Goal: Use online tool/utility: Utilize a website feature to perform a specific function

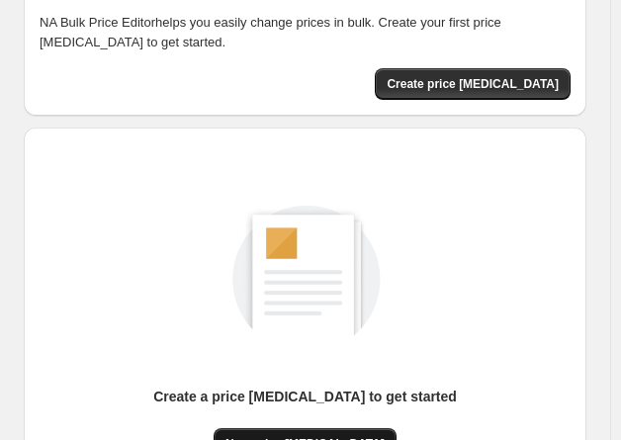
scroll to position [198, 0]
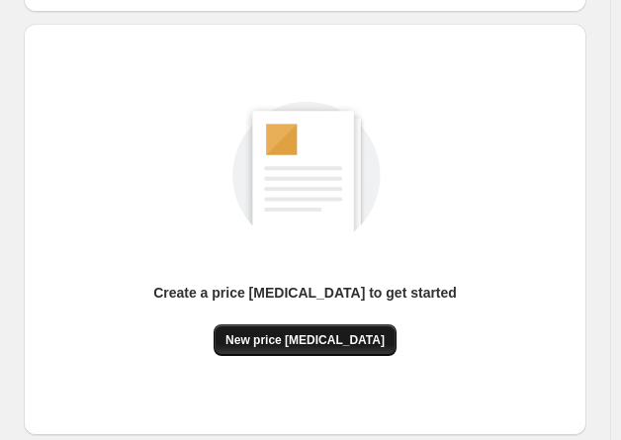
click at [331, 334] on span "New price [MEDICAL_DATA]" at bounding box center [304, 340] width 159 height 16
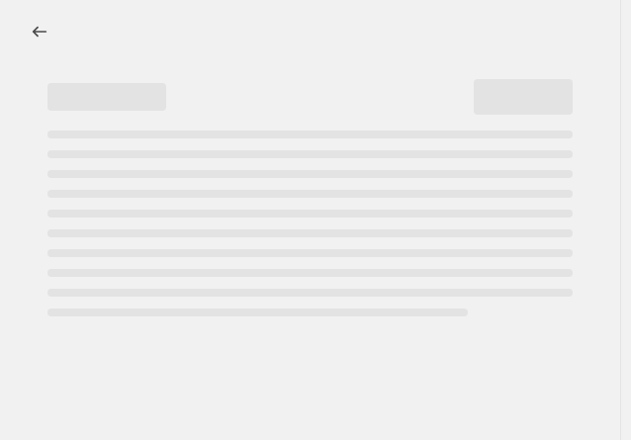
select select "percentage"
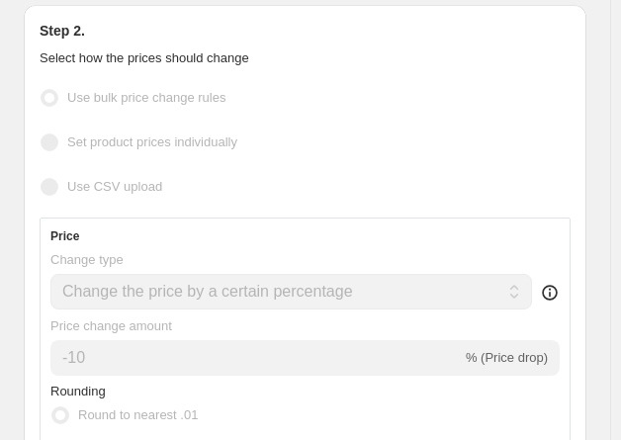
scroll to position [297, 0]
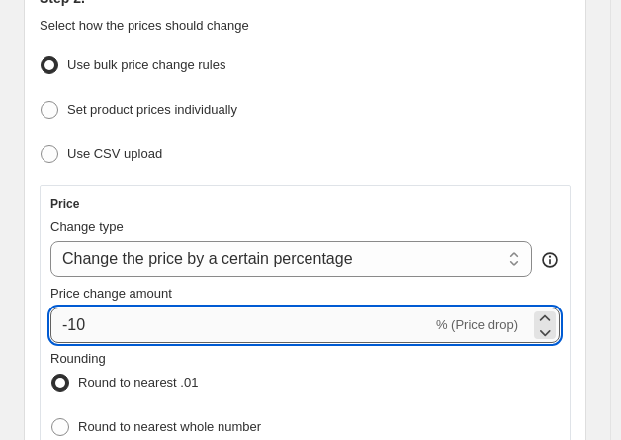
click at [127, 315] on input "-10" at bounding box center [241, 326] width 382 height 36
type input "-1"
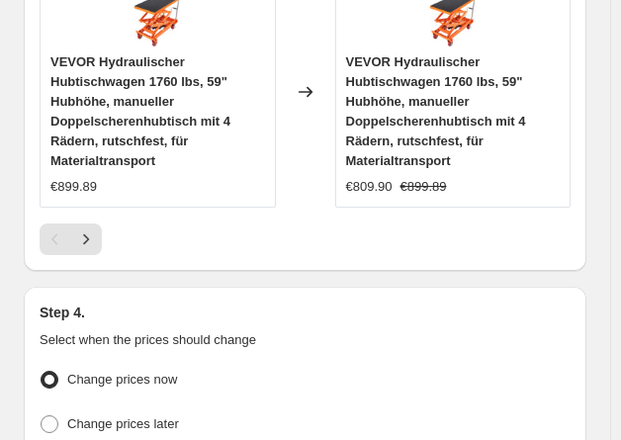
scroll to position [2823, 0]
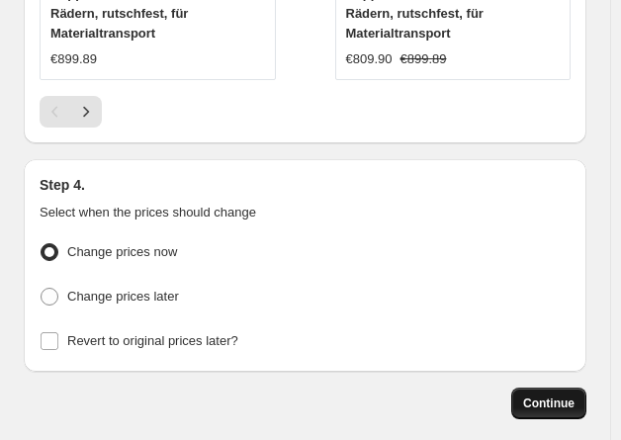
type input "-30"
click at [572, 396] on span "Continue" at bounding box center [548, 404] width 51 height 16
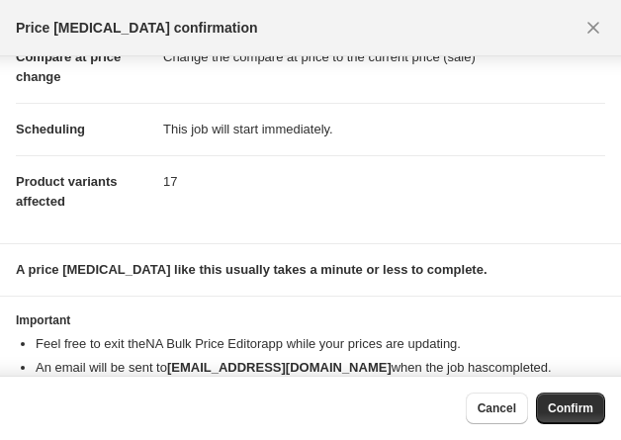
scroll to position [156, 0]
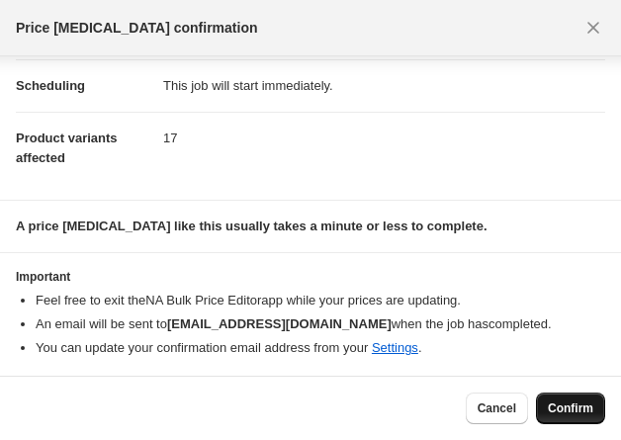
click at [566, 397] on button "Confirm" at bounding box center [570, 409] width 69 height 32
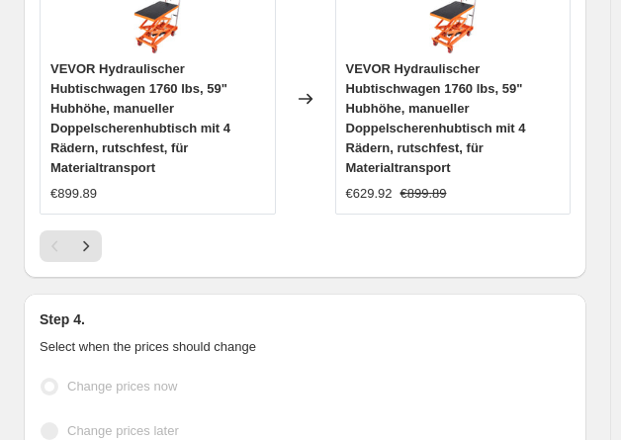
select select "percentage"
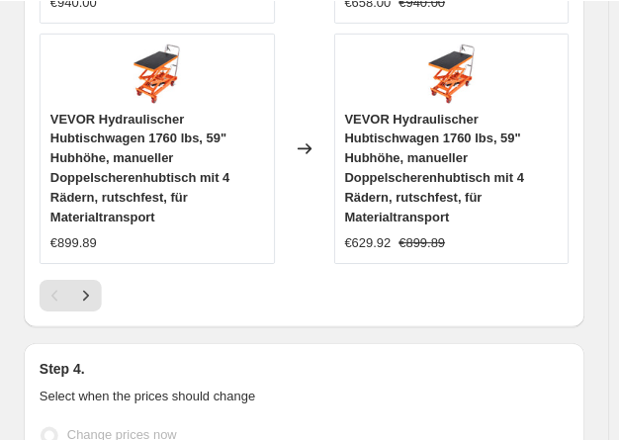
scroll to position [0, 0]
